Goal: Obtain resource: Download file/media

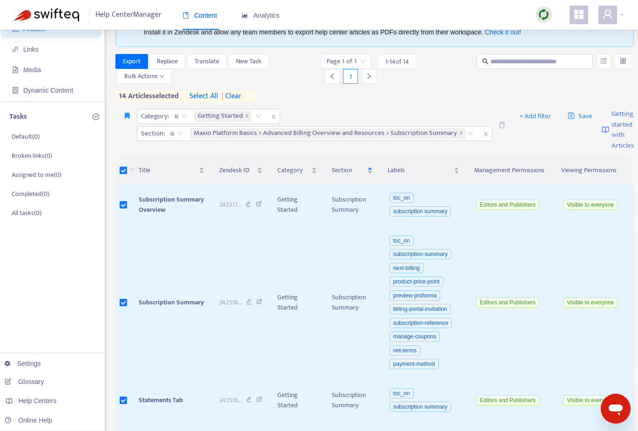
click at [247, 115] on icon "close" at bounding box center [247, 116] width 5 height 5
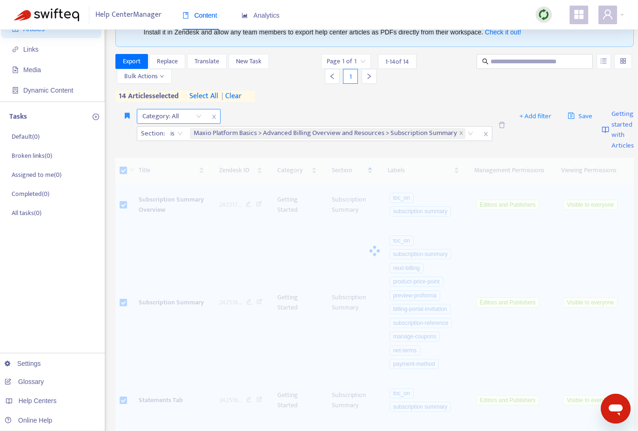
click at [201, 116] on div "Category: All" at bounding box center [171, 116] width 69 height 14
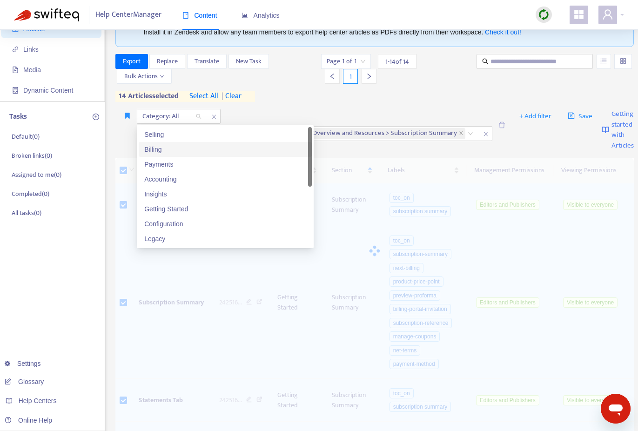
click at [176, 152] on div "Billing" at bounding box center [225, 149] width 162 height 10
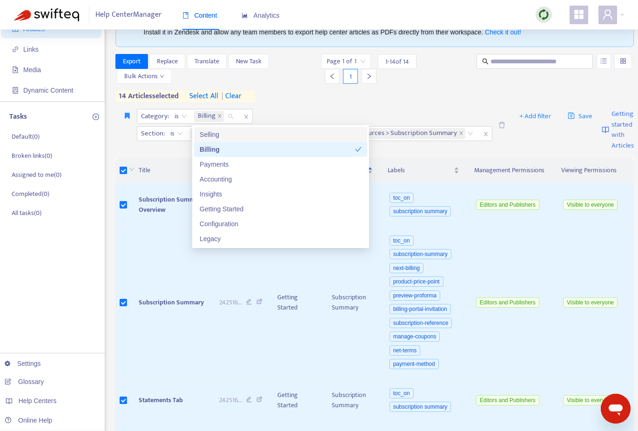
click at [341, 108] on div "Category : is Billing Section : is Maxio Platform Basics > Advanced Billing Ove…" at bounding box center [374, 130] width 519 height 49
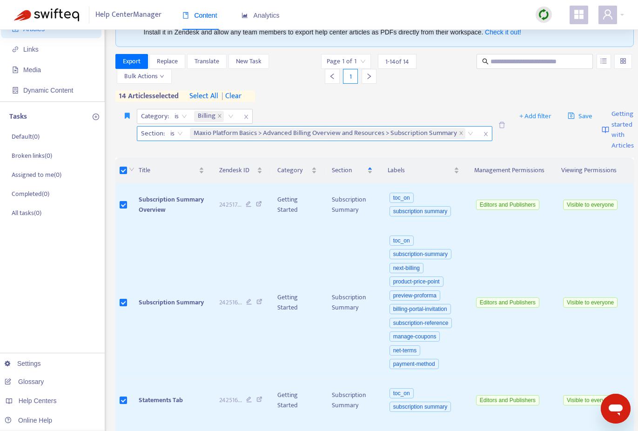
click at [485, 136] on icon "close" at bounding box center [486, 134] width 6 height 6
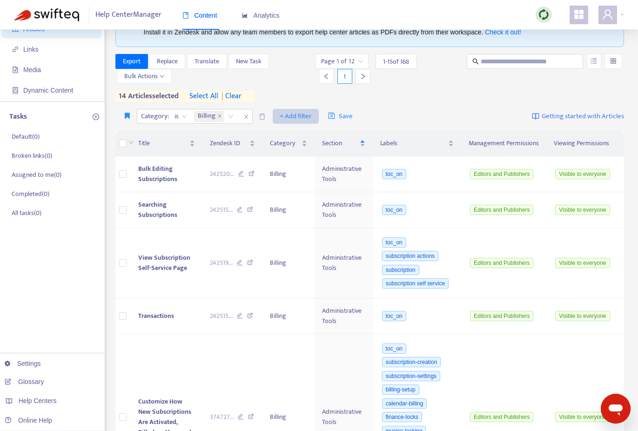
click at [306, 115] on span "+ Add filter" at bounding box center [296, 116] width 32 height 11
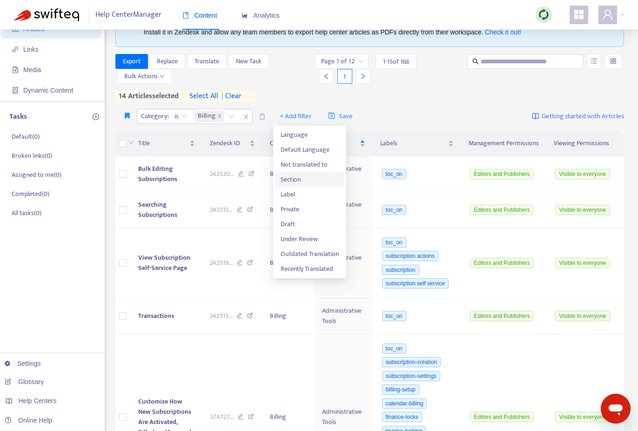
click at [298, 182] on span "Section" at bounding box center [310, 180] width 58 height 10
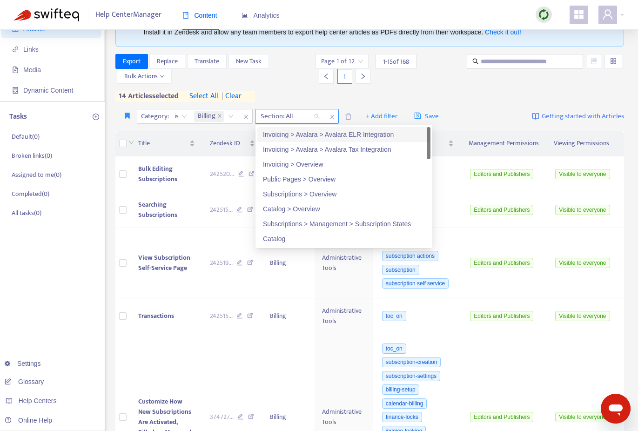
click at [319, 118] on div "Section: All" at bounding box center [290, 116] width 69 height 14
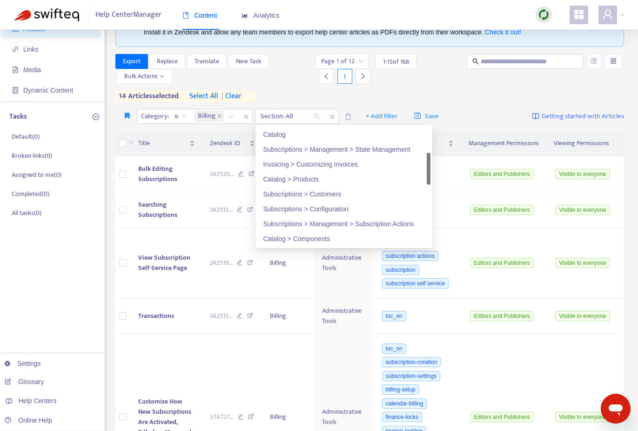
scroll to position [109, 0]
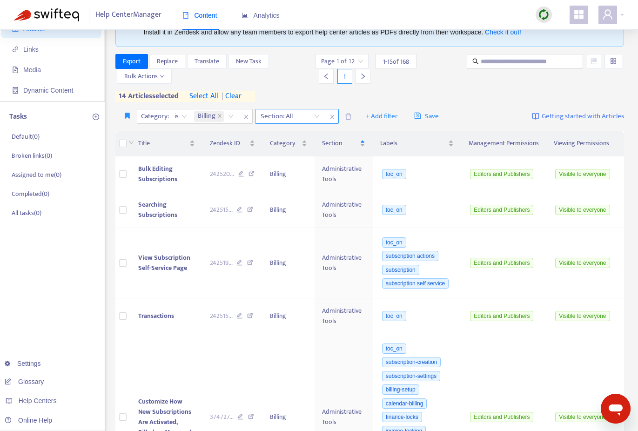
click at [317, 116] on div "Section: All" at bounding box center [290, 116] width 69 height 14
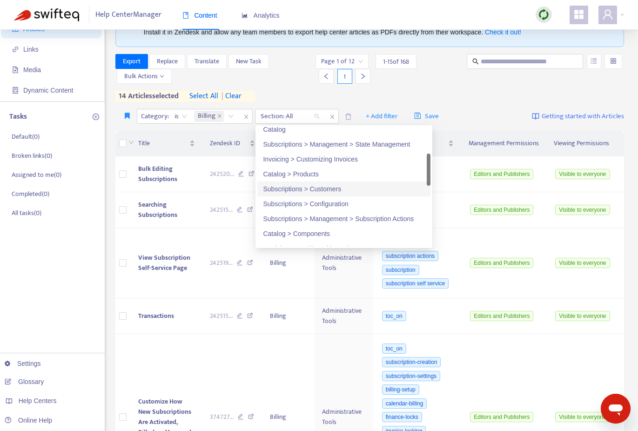
click at [318, 189] on div "Subscriptions > Customers" at bounding box center [344, 189] width 162 height 10
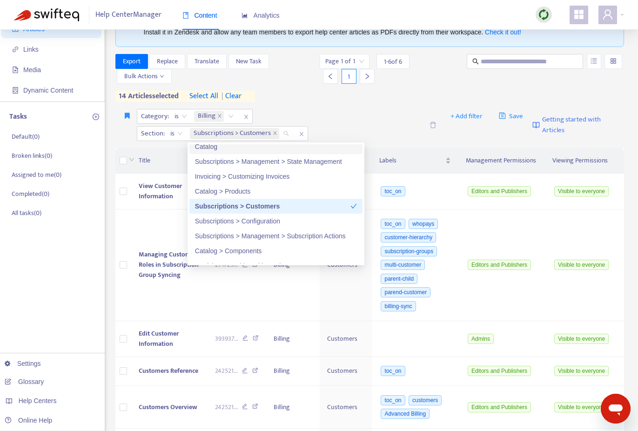
click at [334, 113] on div "Category : is Billing Section : is Subscriptions > Customers" at bounding box center [280, 125] width 287 height 32
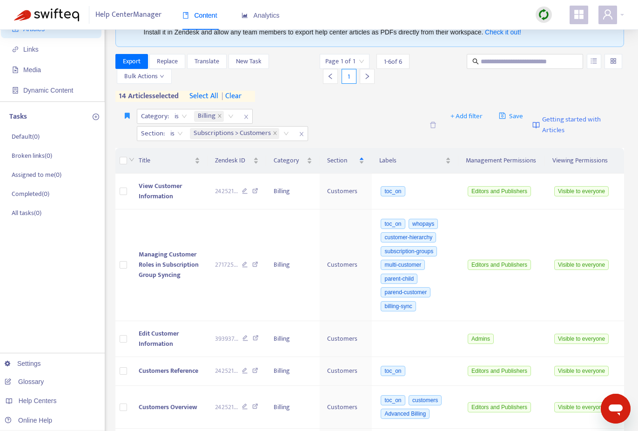
click at [209, 97] on span "select all" at bounding box center [203, 96] width 29 height 11
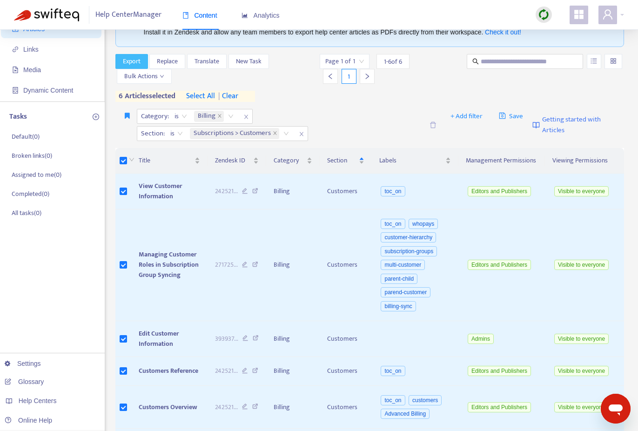
click at [127, 58] on span "Export" at bounding box center [132, 61] width 18 height 10
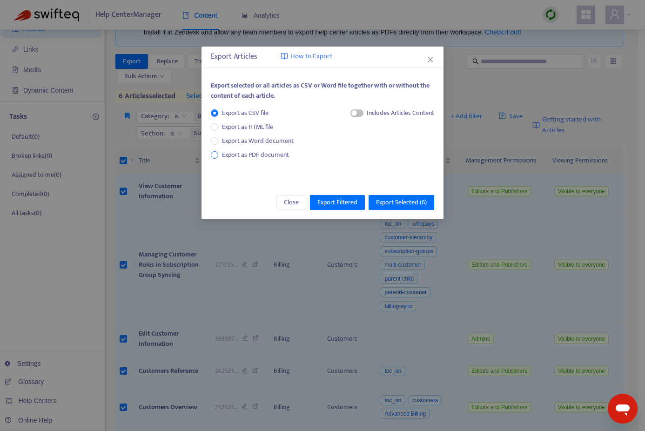
drag, startPoint x: 222, startPoint y: 152, endPoint x: 232, endPoint y: 154, distance: 11.0
click at [222, 152] on span "Export as PDF document" at bounding box center [255, 155] width 74 height 10
click at [405, 203] on span "Export Selected ( 6 )" at bounding box center [401, 202] width 51 height 10
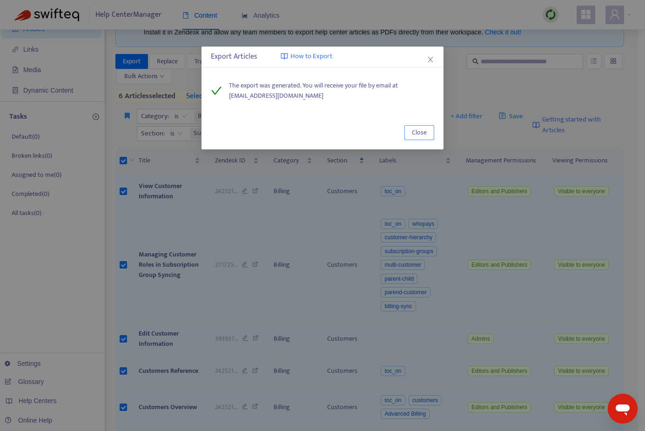
click at [419, 135] on span "Close" at bounding box center [419, 133] width 15 height 10
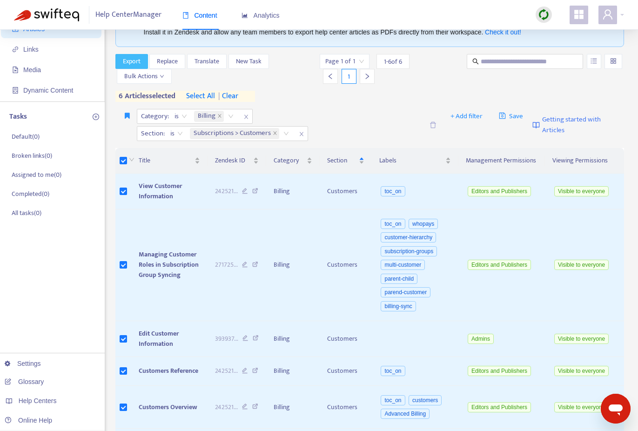
click at [129, 62] on span "Export" at bounding box center [132, 61] width 18 height 10
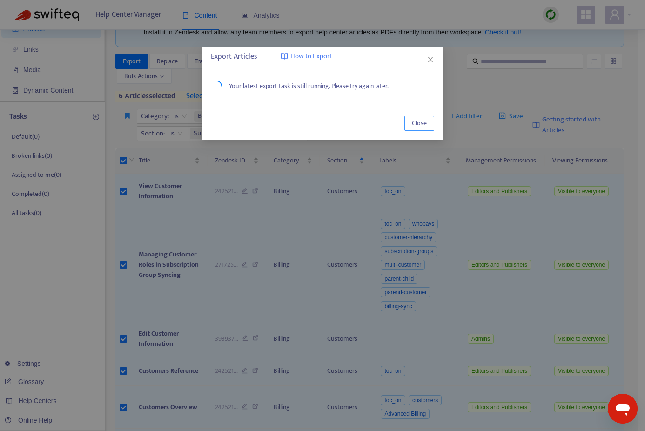
click at [418, 124] on span "Close" at bounding box center [419, 123] width 15 height 10
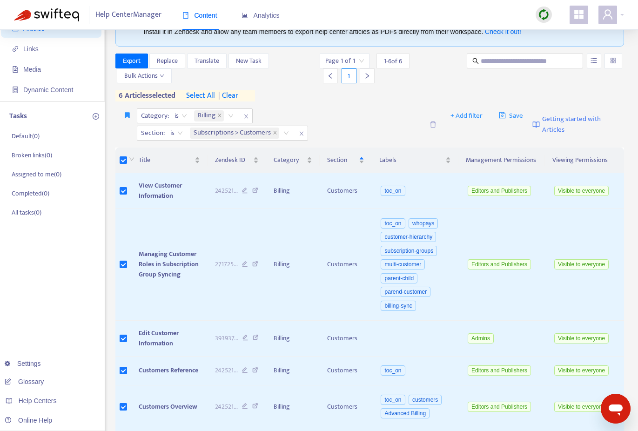
scroll to position [50, 0]
